Goal: Communication & Community: Answer question/provide support

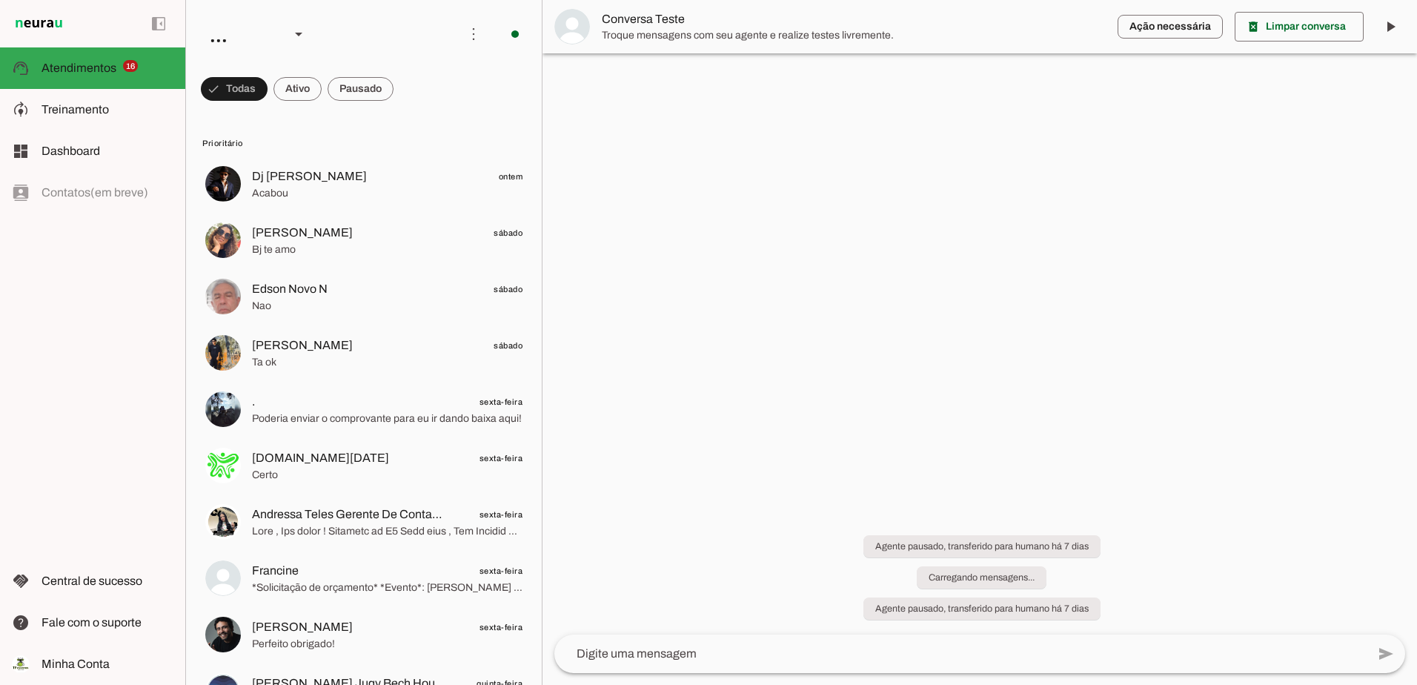
scroll to position [382, 0]
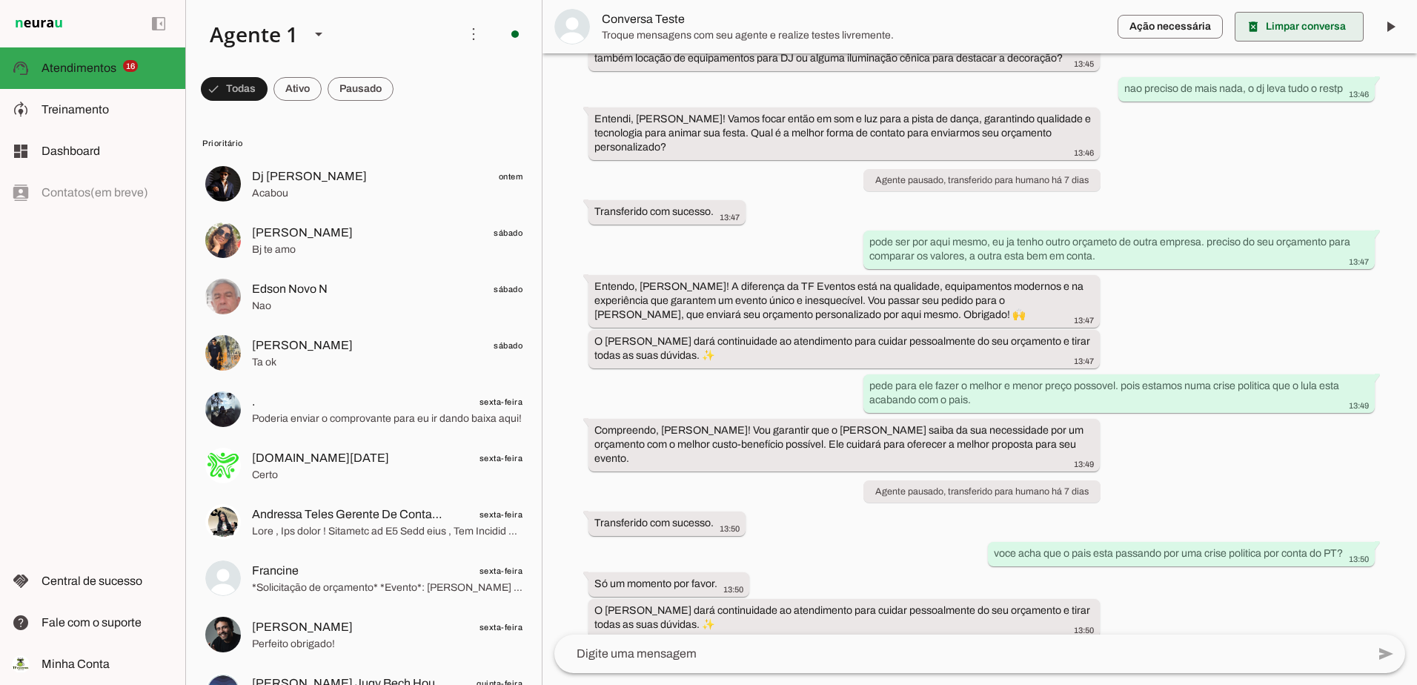
click at [1308, 32] on span at bounding box center [1299, 27] width 129 height 36
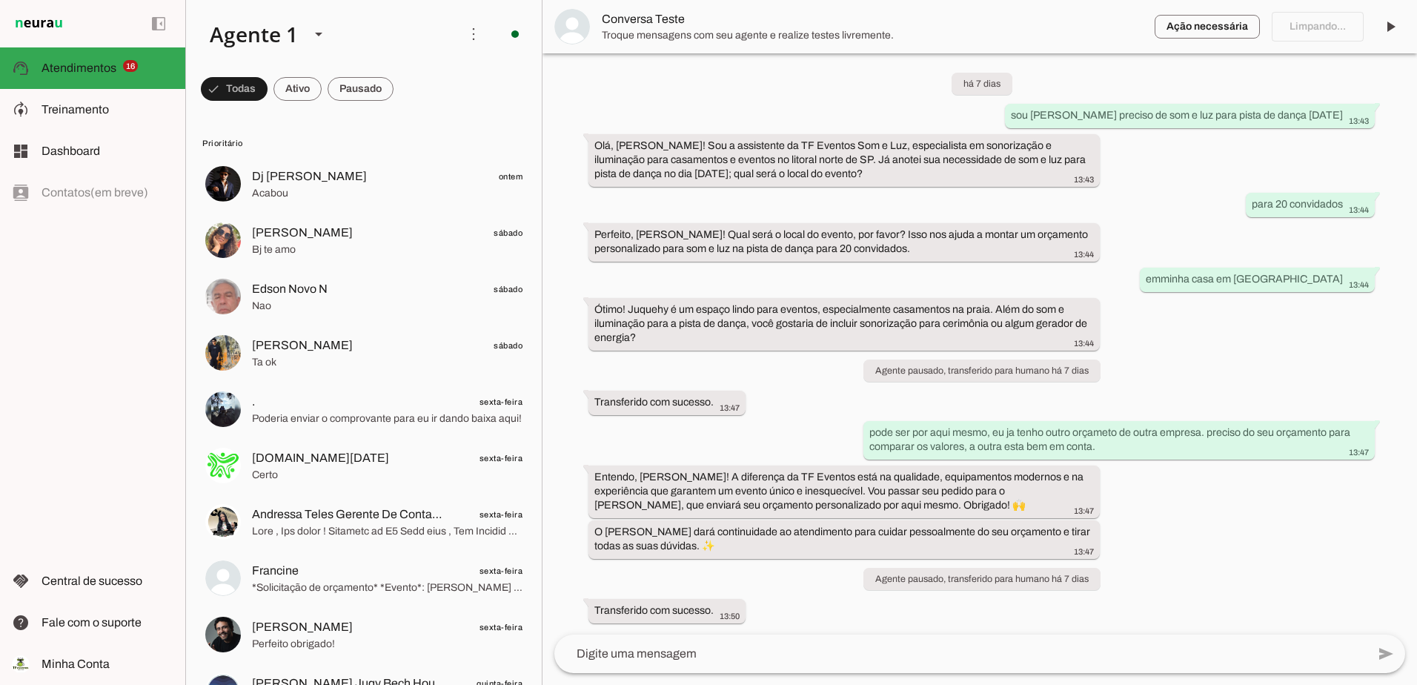
scroll to position [0, 0]
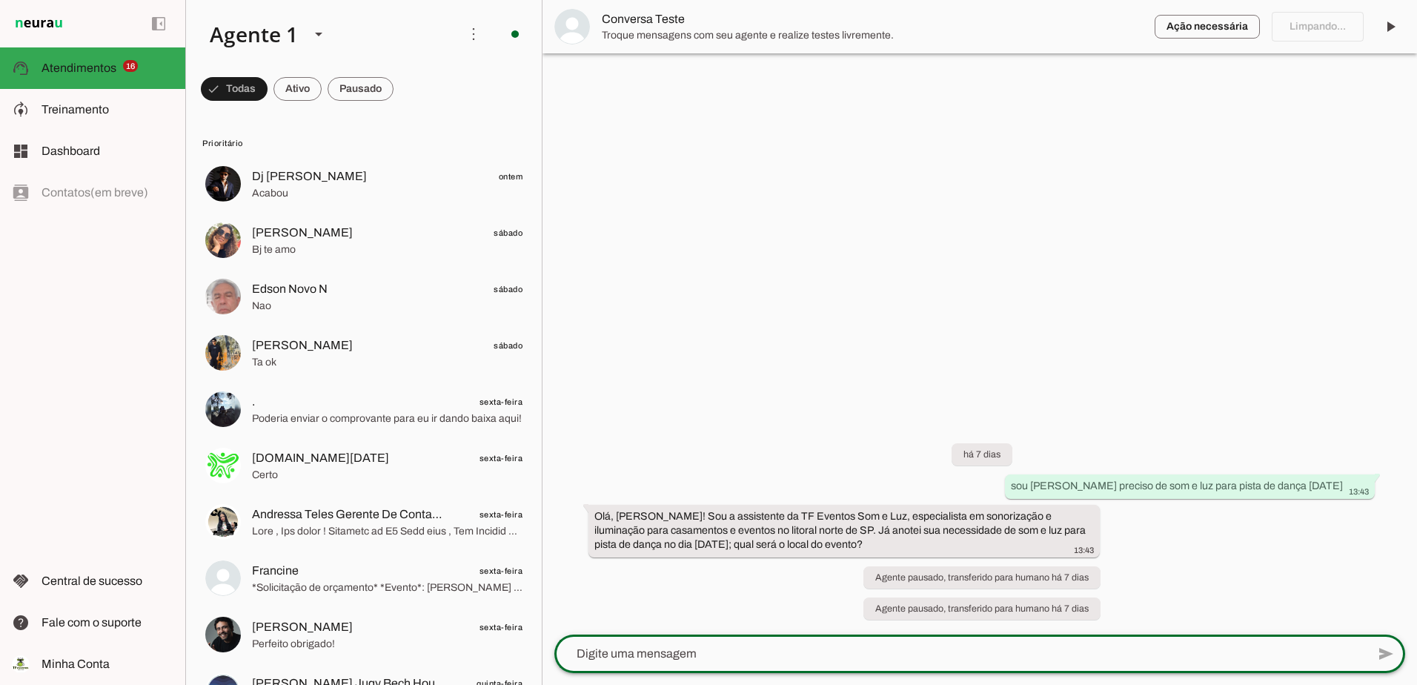
click at [1018, 649] on textarea at bounding box center [960, 654] width 812 height 18
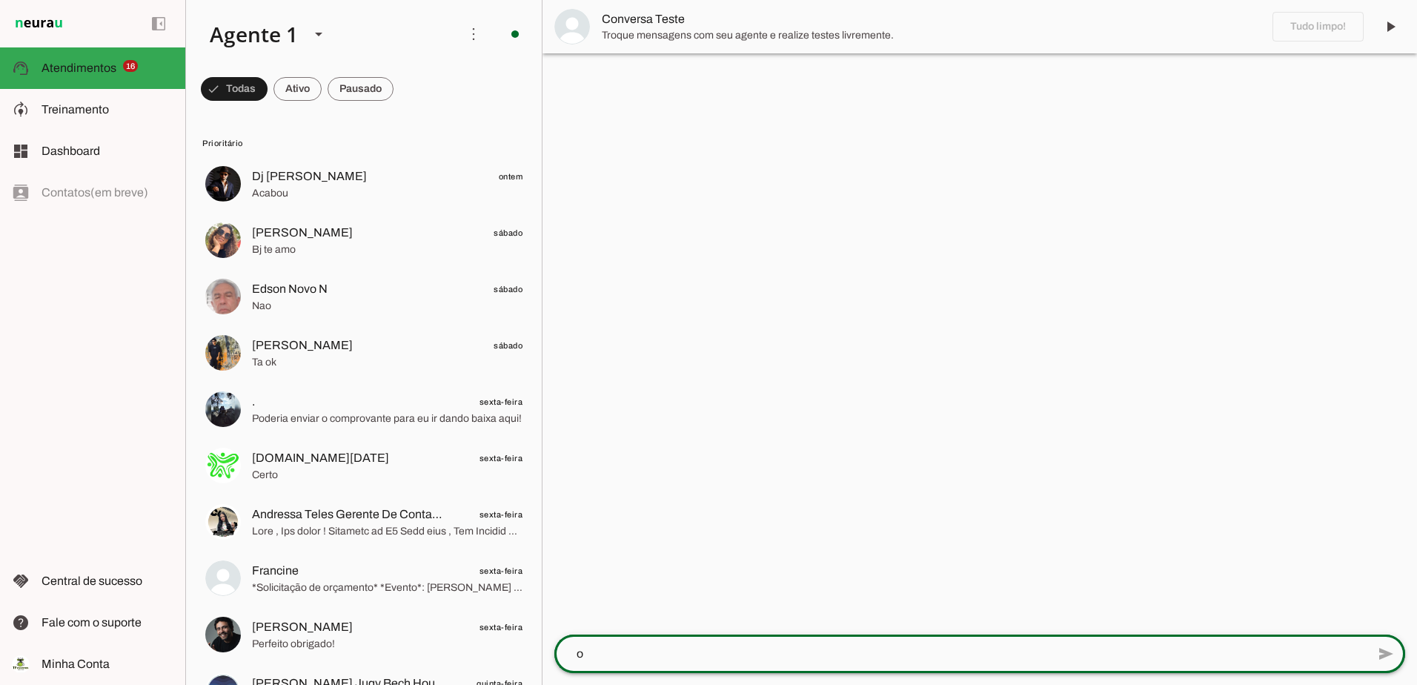
type textarea "oi"
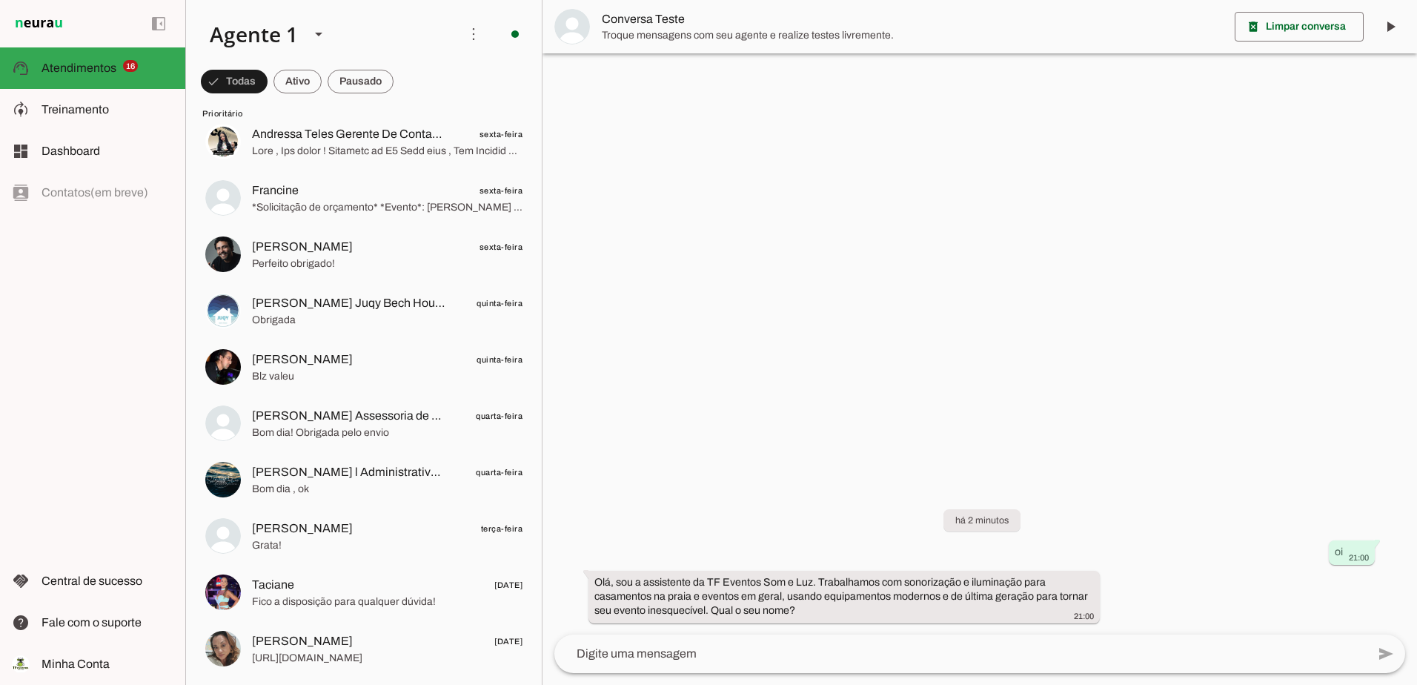
scroll to position [519, 0]
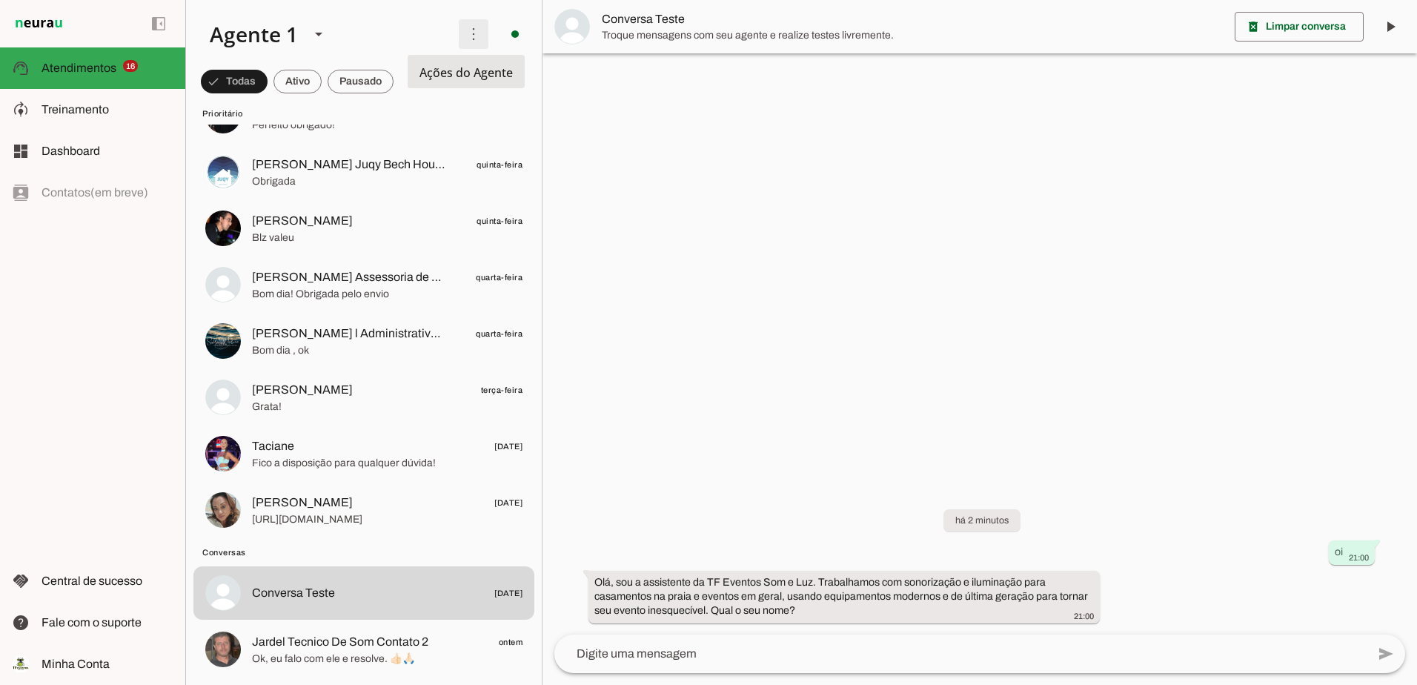
click at [465, 30] on span at bounding box center [474, 34] width 36 height 36
click at [97, 97] on md-item "model_training Treinamento Treinamento" at bounding box center [92, 110] width 185 height 42
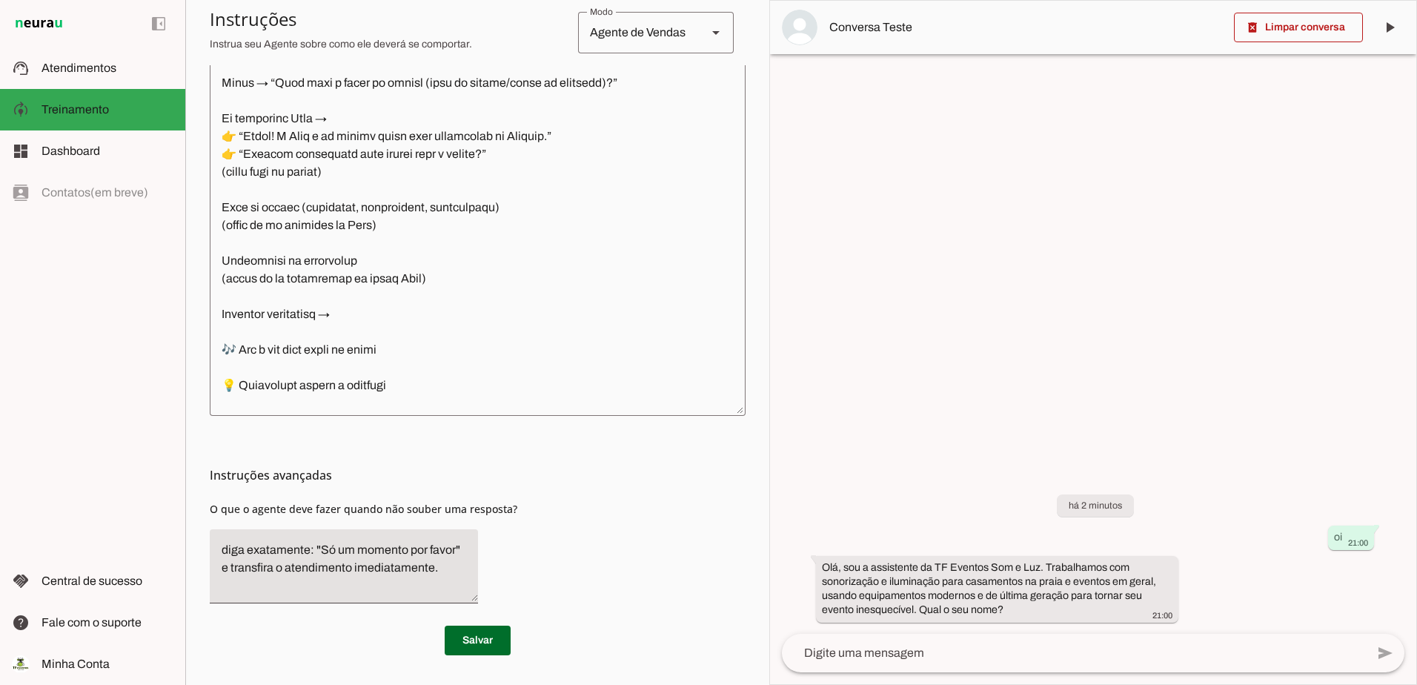
scroll to position [741, 0]
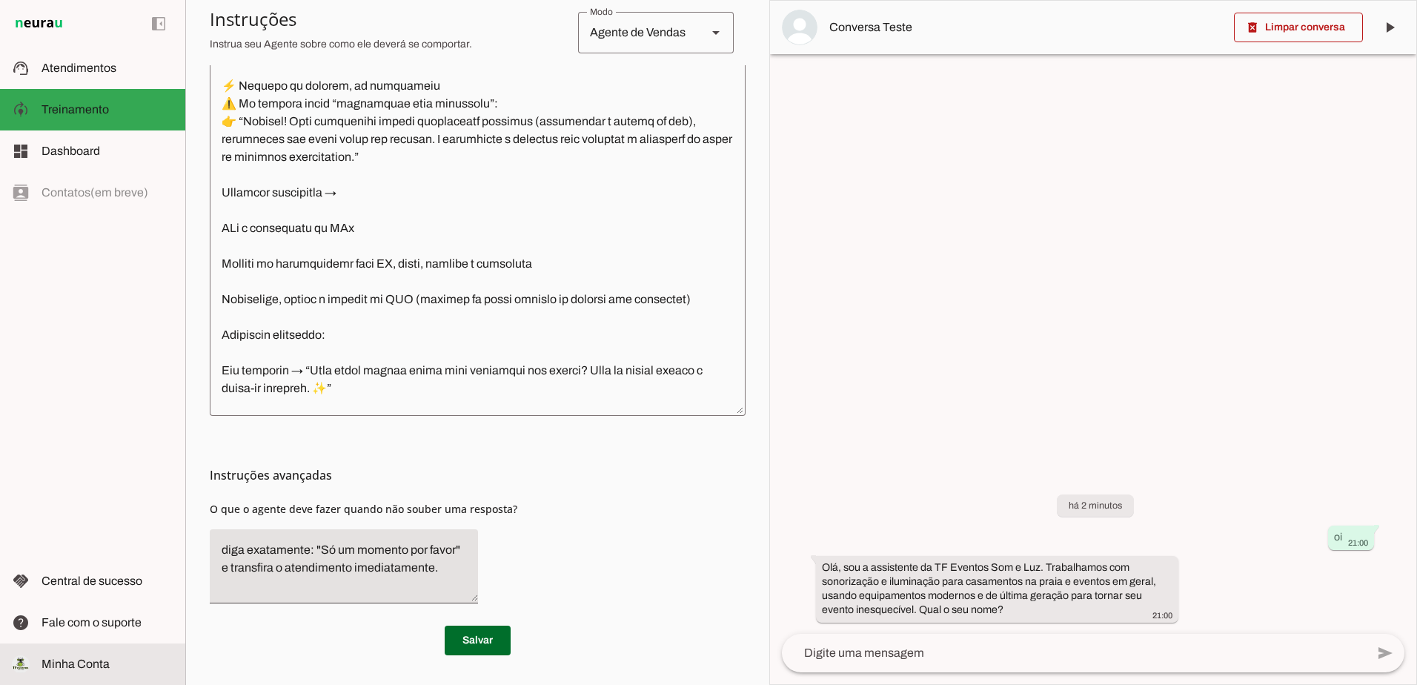
click at [105, 660] on span "Minha Conta" at bounding box center [76, 663] width 68 height 13
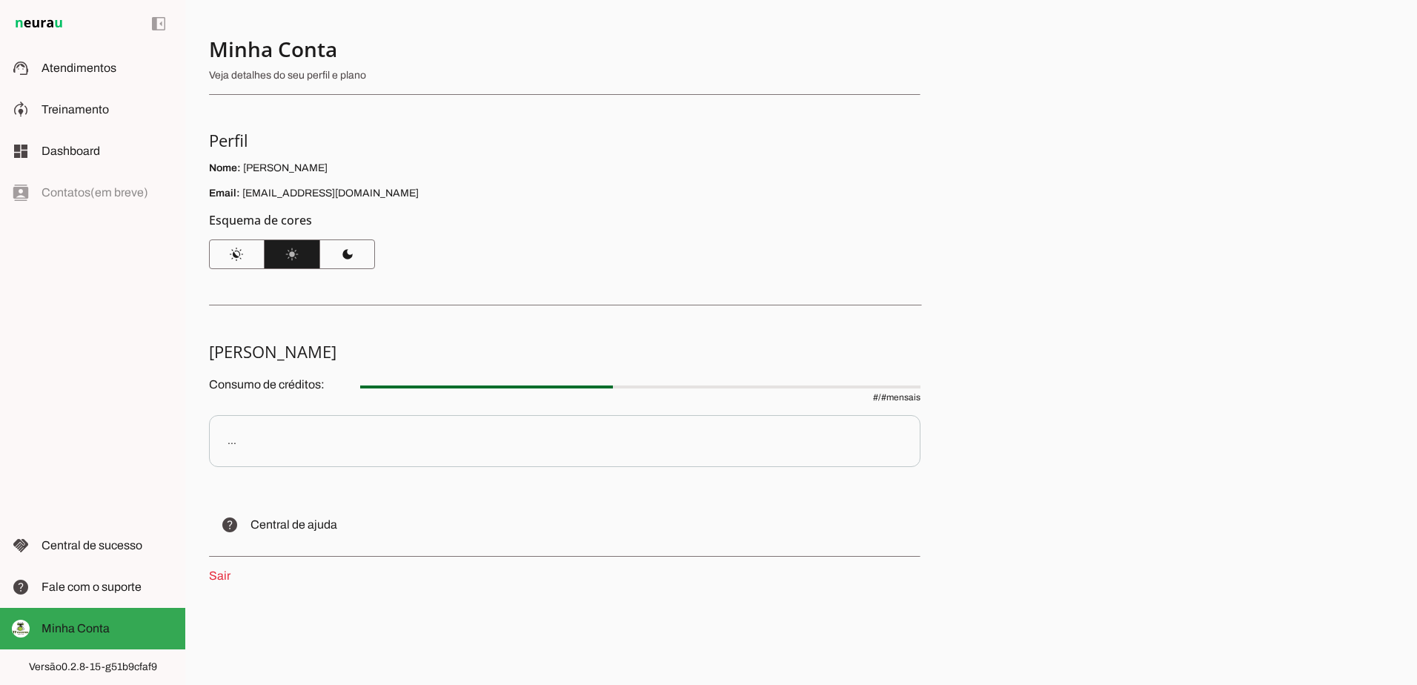
click at [335, 432] on p "..." at bounding box center [565, 441] width 712 height 52
click at [1086, 549] on div "Minha Conta Veja detalhes do seu perfil e plano Perfil Nome: Thiago Fraga Email…" at bounding box center [801, 342] width 1232 height 685
click at [126, 553] on slot at bounding box center [108, 546] width 132 height 18
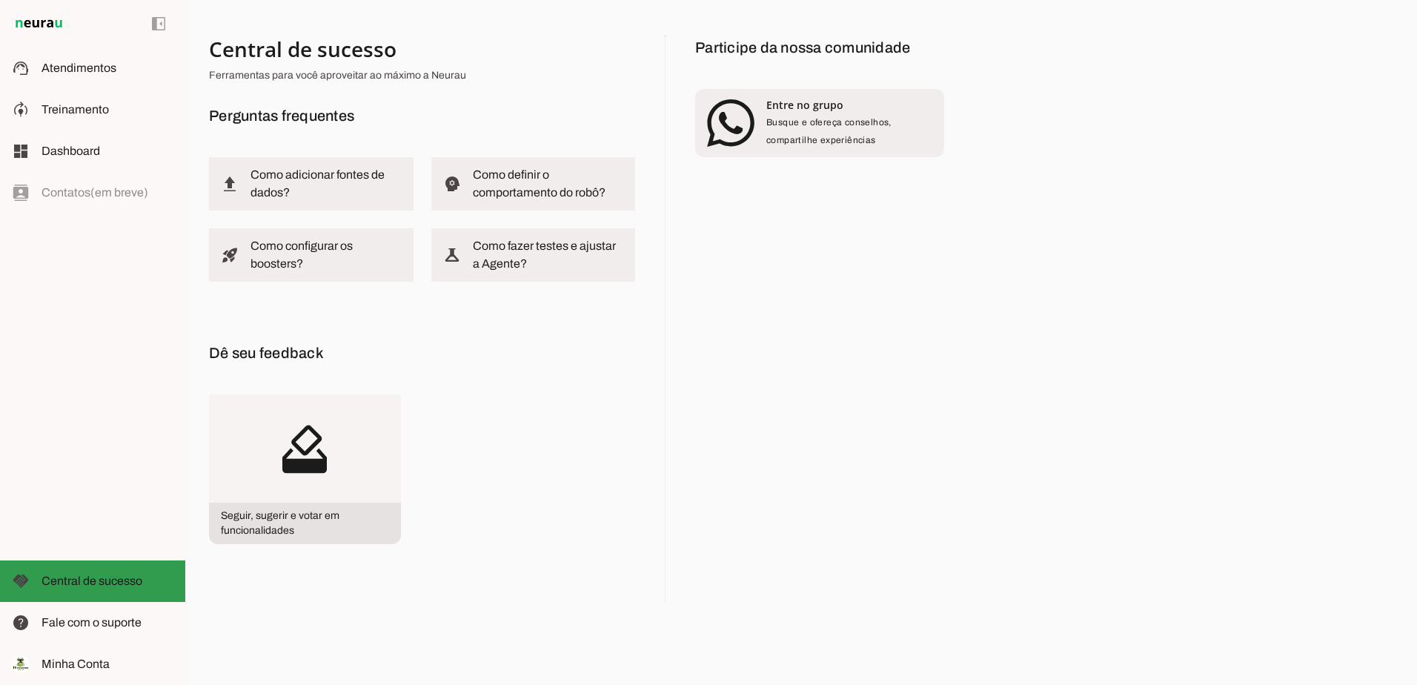
click at [70, 583] on span "Central de sucesso" at bounding box center [92, 580] width 101 height 13
click at [77, 624] on span "Fale com o suporte" at bounding box center [92, 622] width 100 height 13
click at [74, 655] on slot at bounding box center [108, 664] width 132 height 18
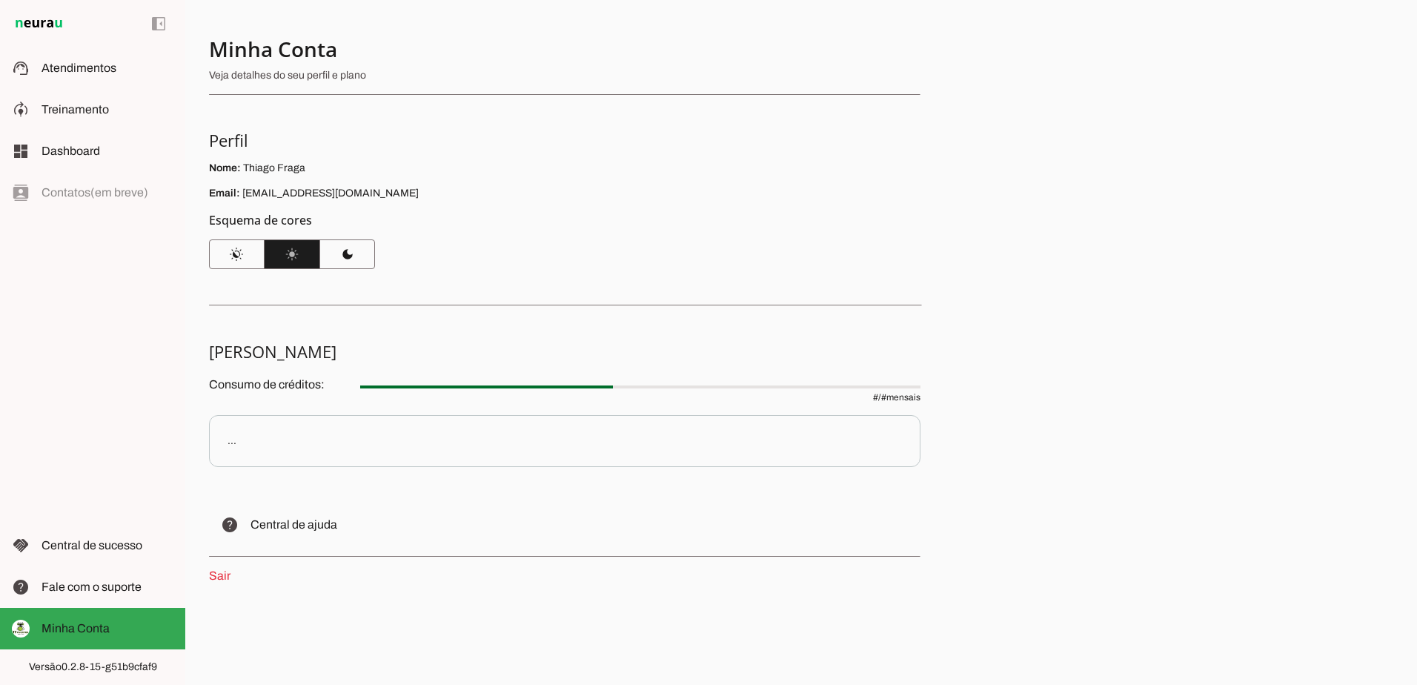
click at [231, 443] on div "..." at bounding box center [232, 441] width 9 height 15
click at [232, 443] on div "..." at bounding box center [232, 441] width 9 height 15
click at [343, 422] on p "..." at bounding box center [565, 441] width 712 height 52
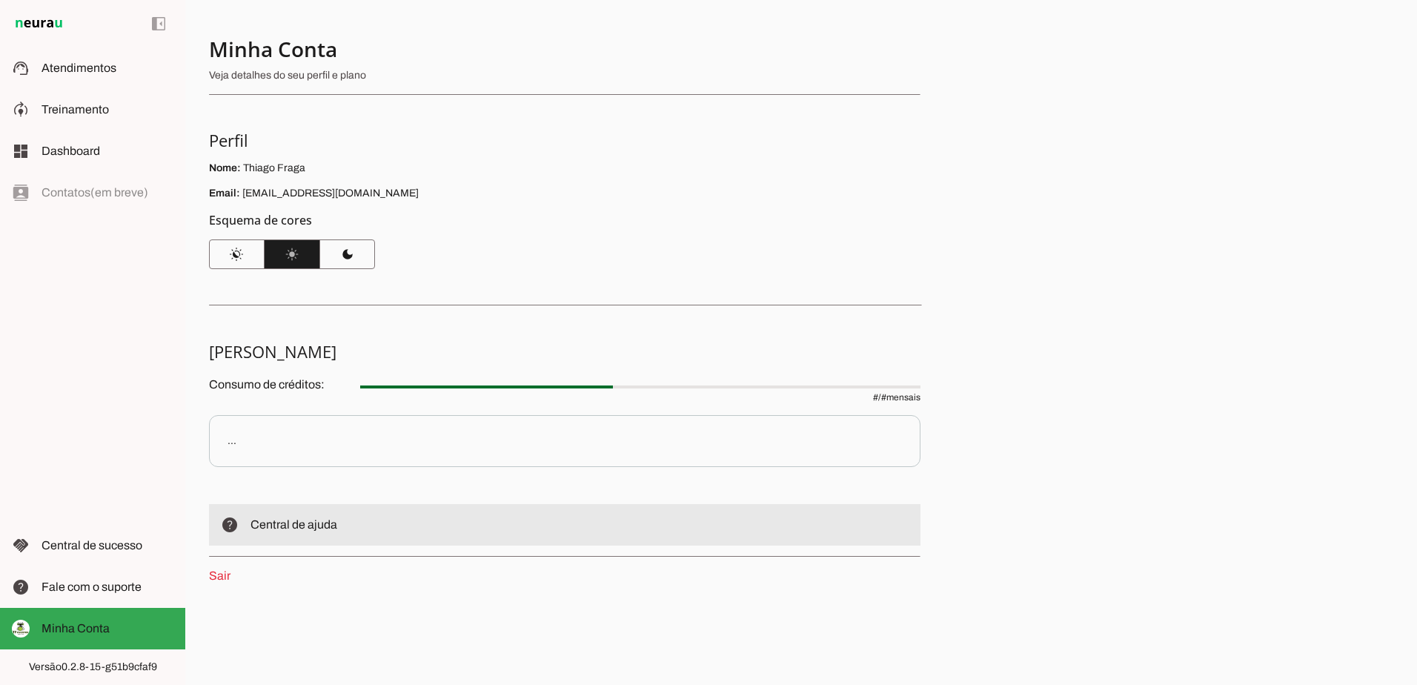
click at [275, 514] on md-item "help Central de ajuda" at bounding box center [565, 525] width 712 height 42
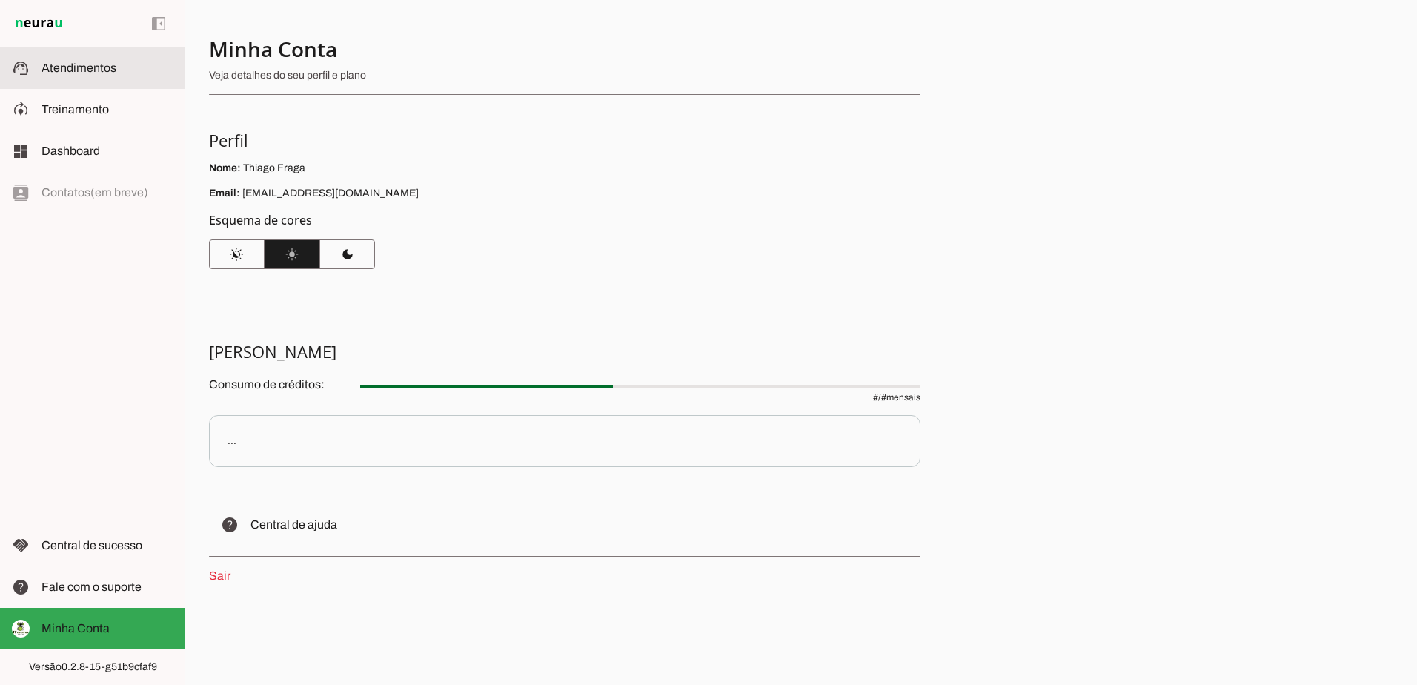
click at [93, 79] on md-item "support_agent Atendimentos Atendimentos" at bounding box center [92, 68] width 185 height 42
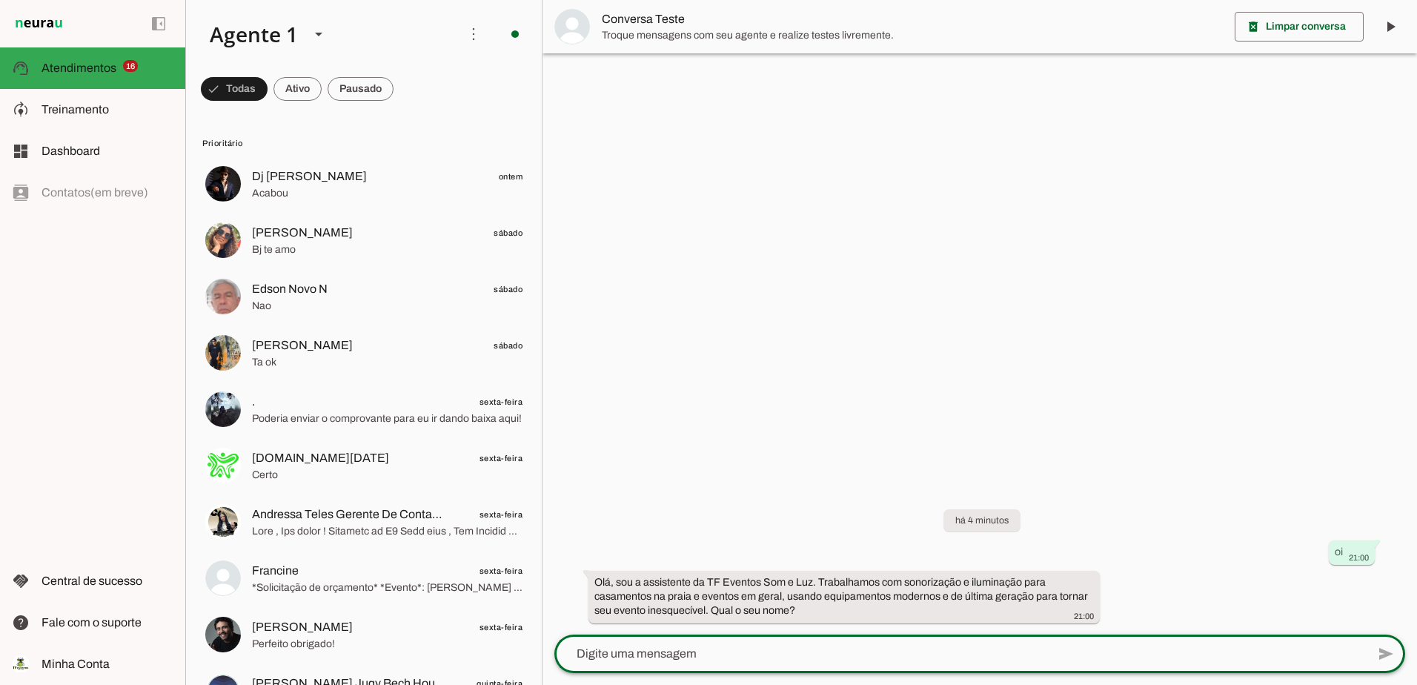
click at [874, 661] on textarea at bounding box center [960, 654] width 812 height 18
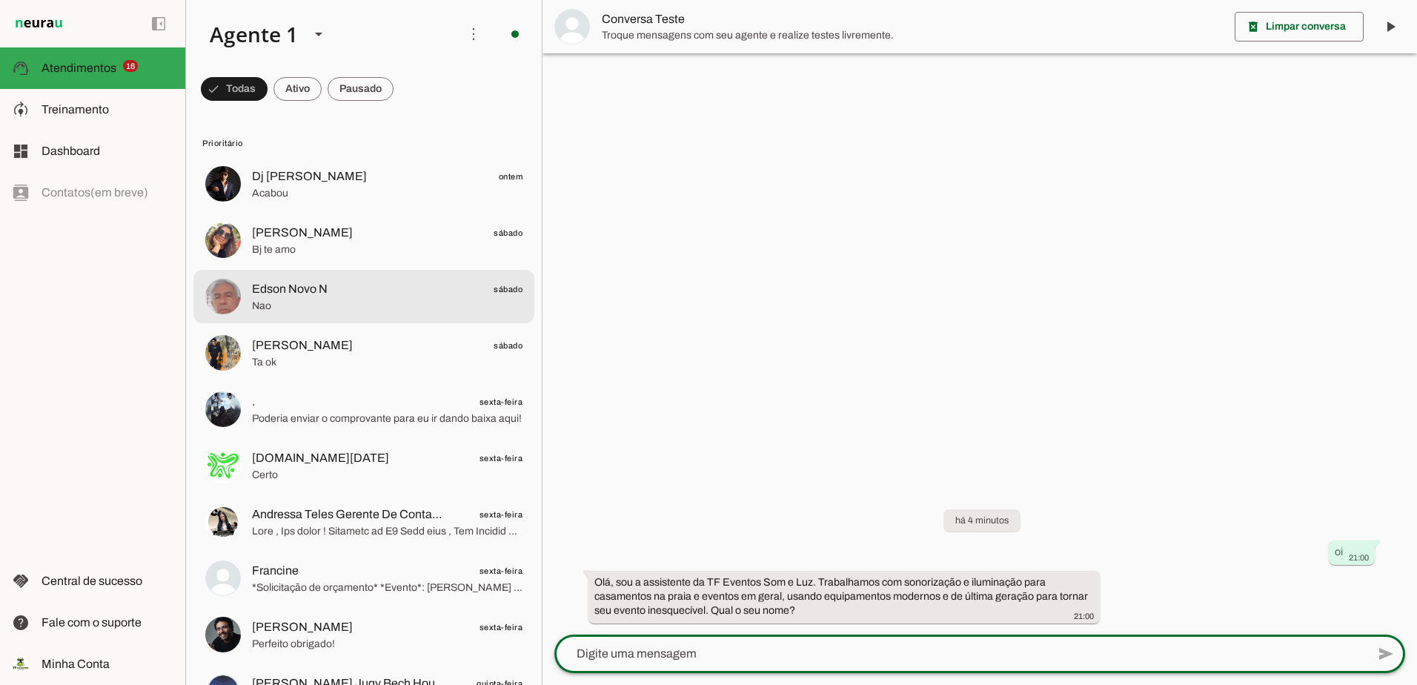
scroll to position [371, 0]
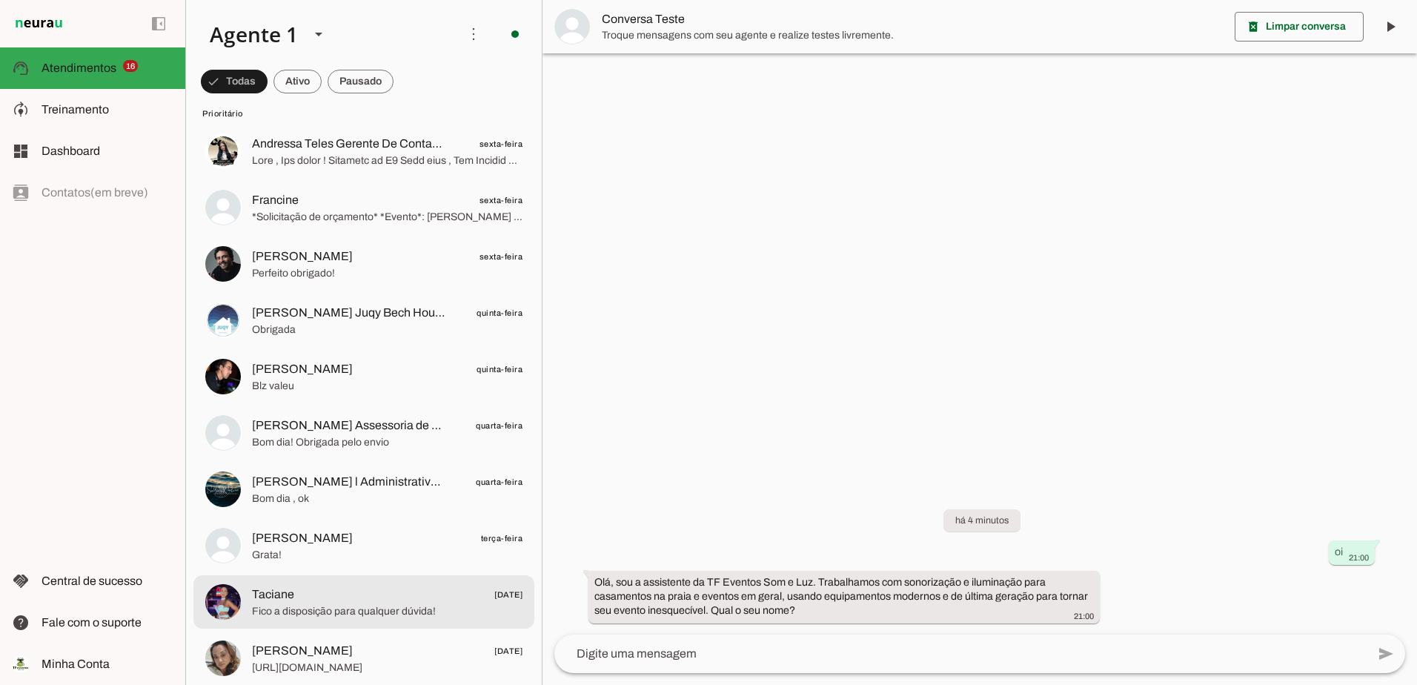
click at [320, 618] on span "Fico a disposição para qualquer dúvida!" at bounding box center [387, 611] width 271 height 15
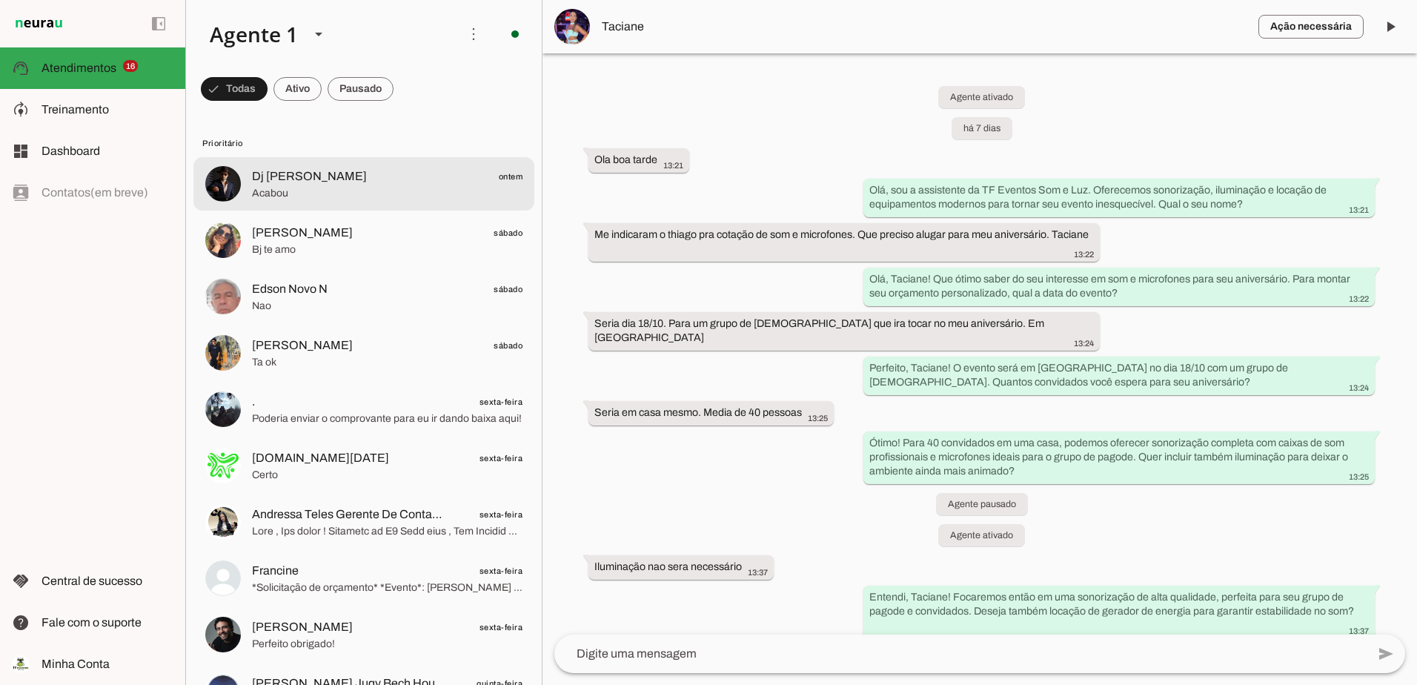
click at [337, 181] on span "Dj [PERSON_NAME] ontem" at bounding box center [387, 177] width 271 height 19
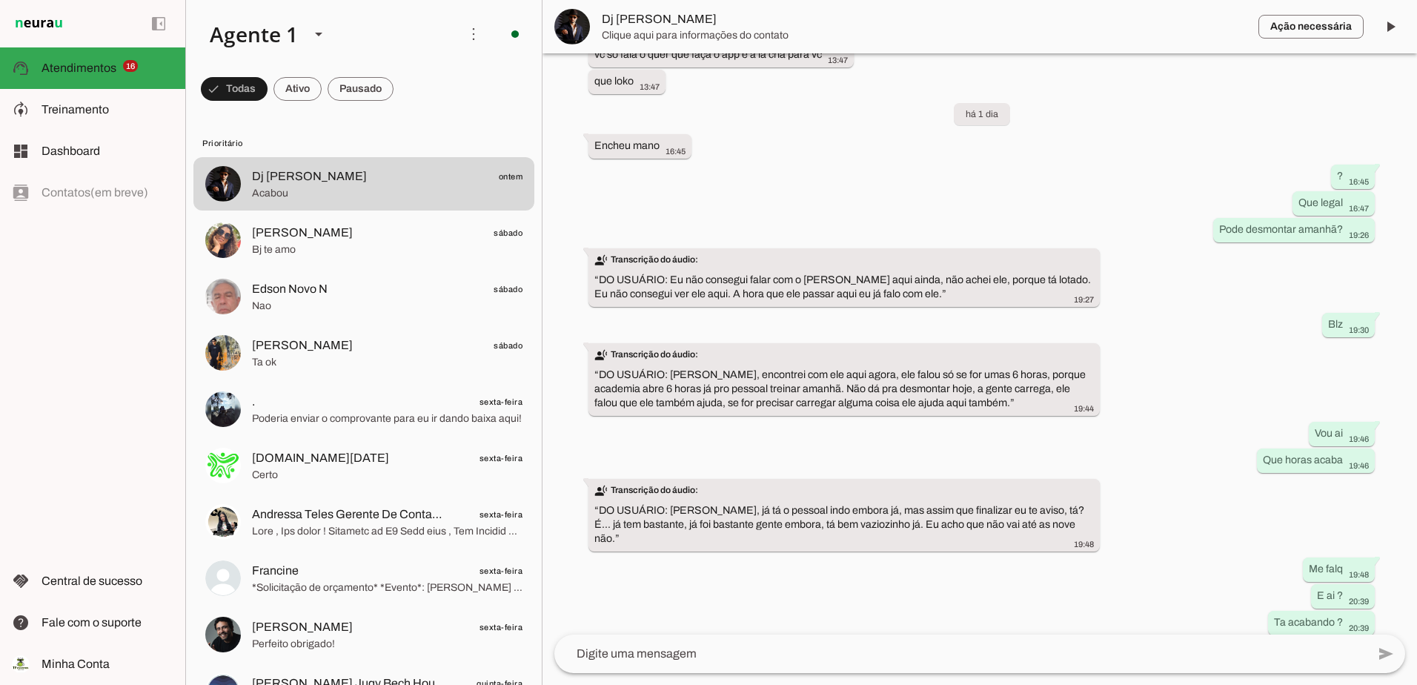
scroll to position [11116, 0]
